Goal: Check status: Check status

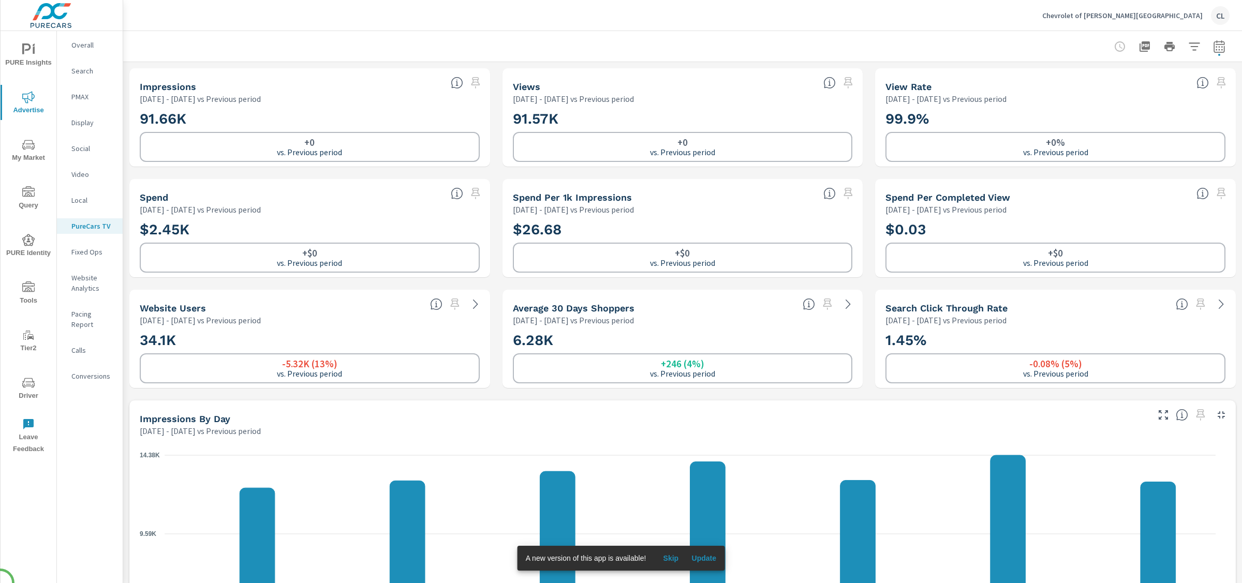
scroll to position [1, 0]
click at [1213, 49] on icon "button" at bounding box center [1219, 46] width 12 height 12
select select "Previous period"
click at [1133, 94] on select "Custom [DATE] Last week Last 7 days Last 14 days Last 30 days Last 45 days Last…" at bounding box center [1126, 89] width 112 height 21
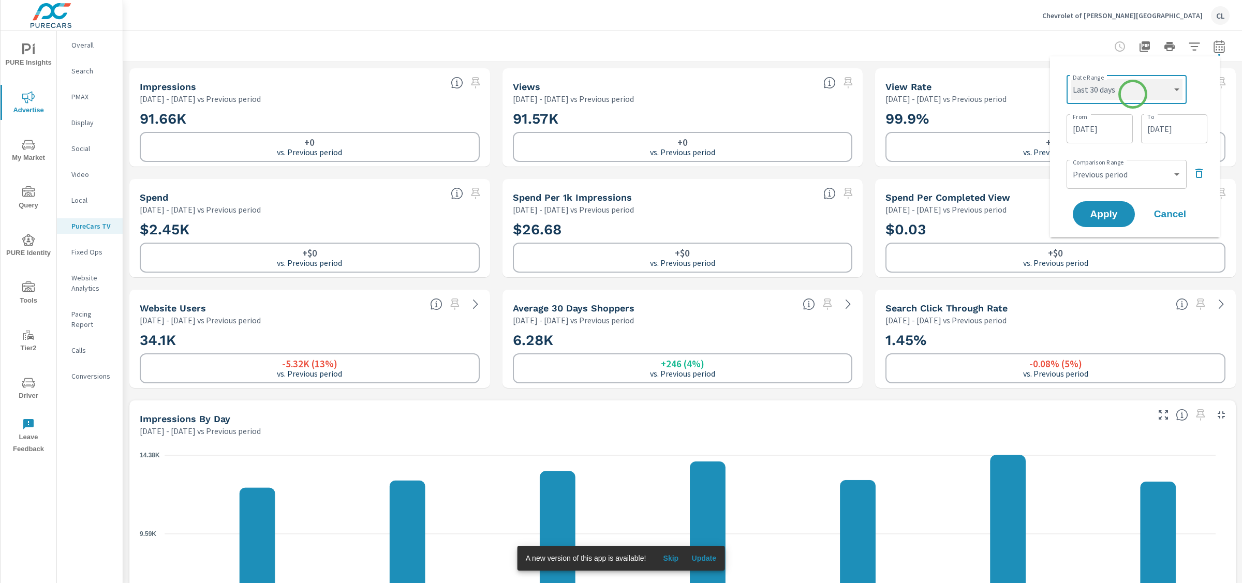
click at [1070, 79] on select "Custom [DATE] Last week Last 7 days Last 14 days Last 30 days Last 45 days Last…" at bounding box center [1126, 89] width 112 height 21
select select "Last 30 days"
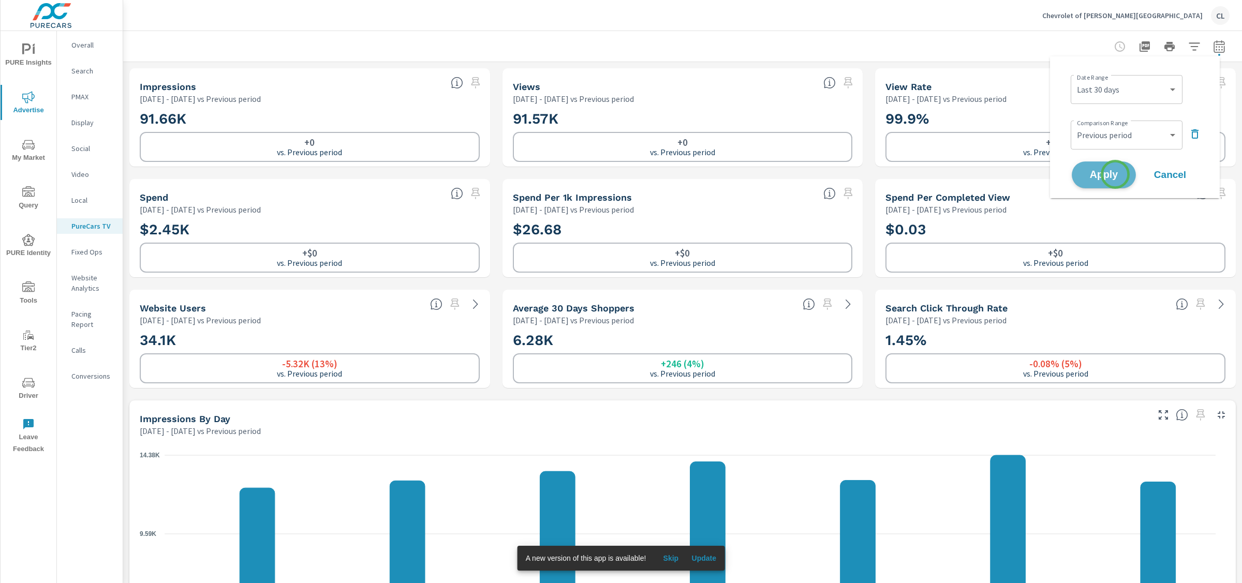
click at [1115, 174] on span "Apply" at bounding box center [1103, 175] width 42 height 10
